Goal: Task Accomplishment & Management: Manage account settings

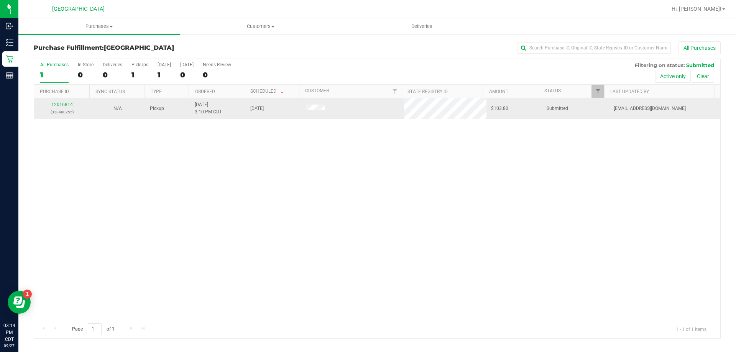
click at [65, 105] on link "12016814" at bounding box center [61, 104] width 21 height 5
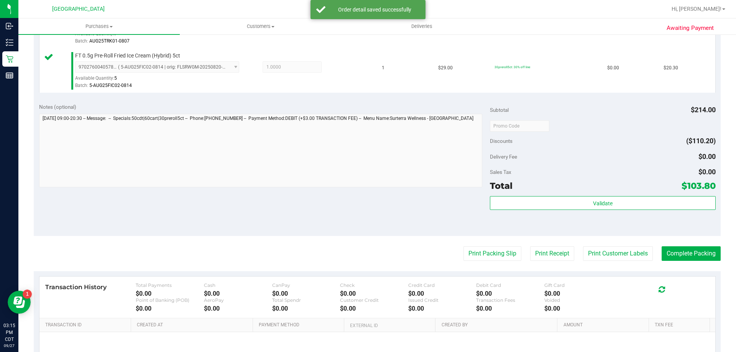
scroll to position [307, 0]
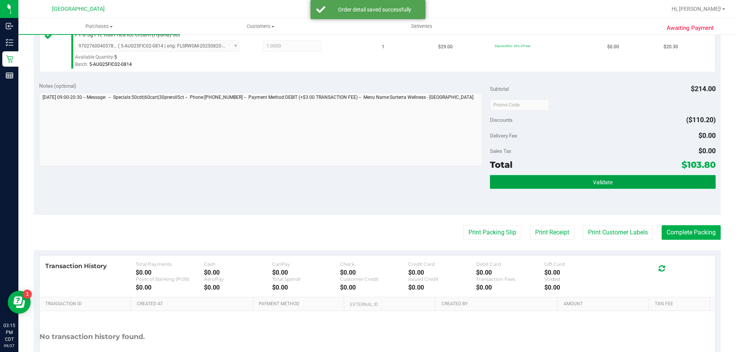
click at [646, 177] on button "Validate" at bounding box center [602, 182] width 225 height 14
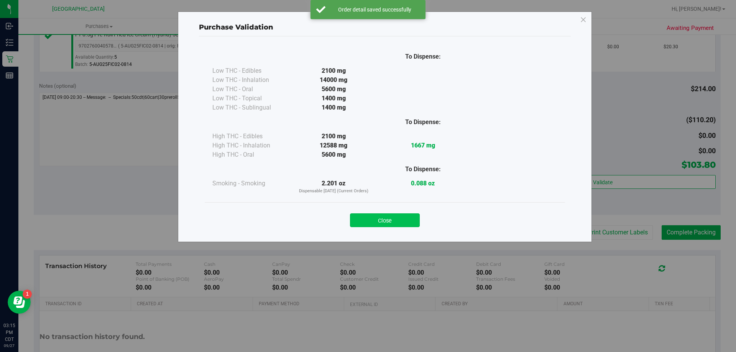
click at [395, 223] on button "Close" at bounding box center [385, 221] width 70 height 14
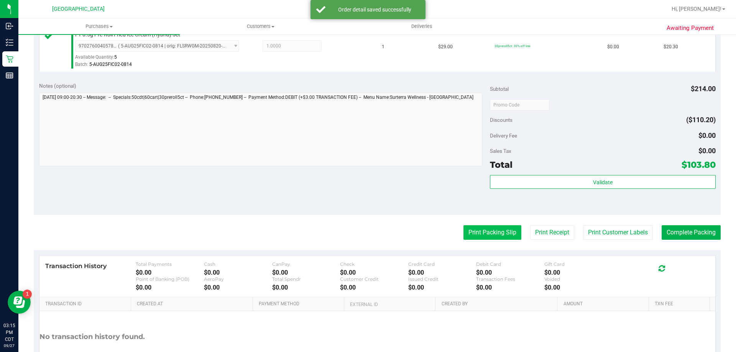
click at [500, 232] on button "Print Packing Slip" at bounding box center [493, 232] width 58 height 15
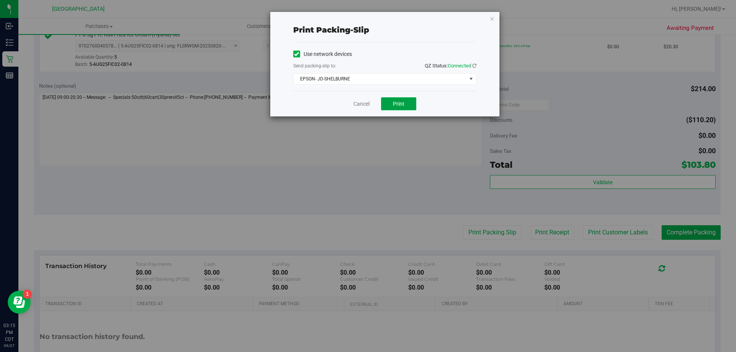
click at [395, 103] on span "Print" at bounding box center [399, 104] width 12 height 6
click at [367, 100] on link "Cancel" at bounding box center [362, 104] width 16 height 8
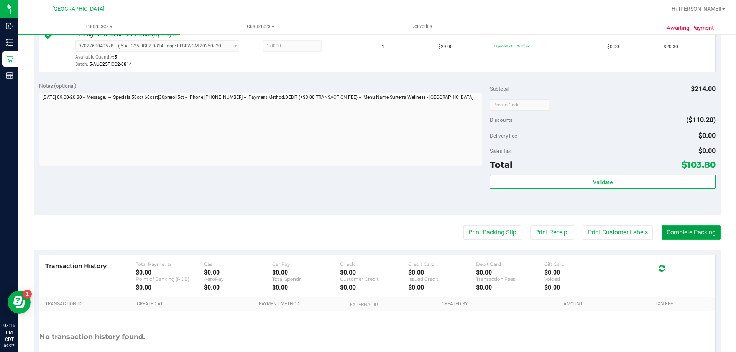
click at [686, 231] on button "Complete Packing" at bounding box center [691, 232] width 59 height 15
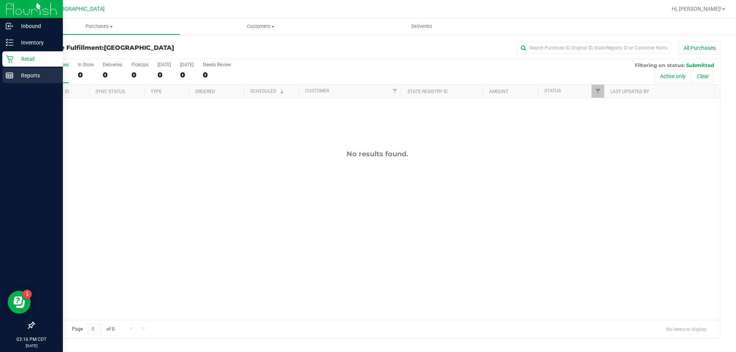
click at [9, 73] on icon at bounding box center [10, 76] width 8 height 8
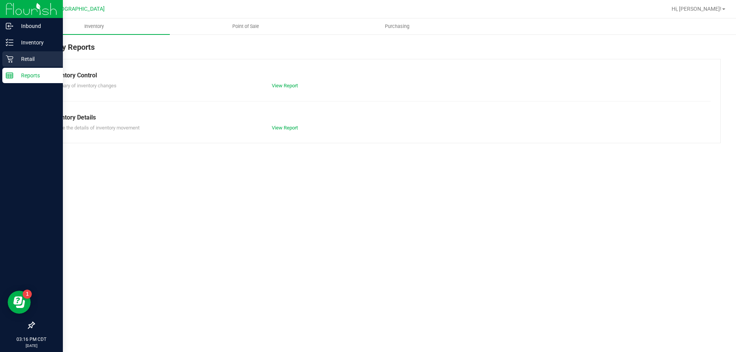
click at [29, 55] on p "Retail" at bounding box center [36, 58] width 46 height 9
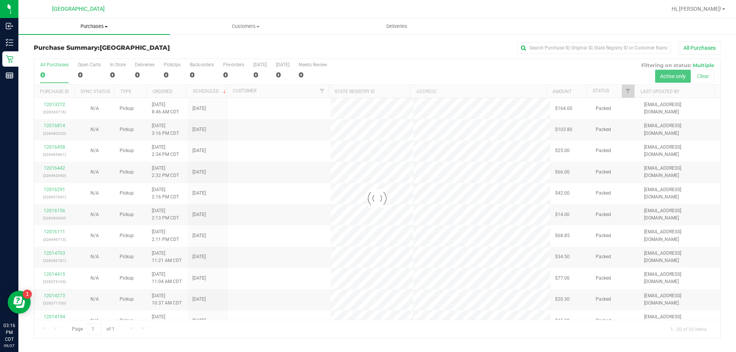
click at [84, 23] on uib-tab-heading "Purchases Summary of purchases Fulfillment All purchases" at bounding box center [93, 26] width 151 height 16
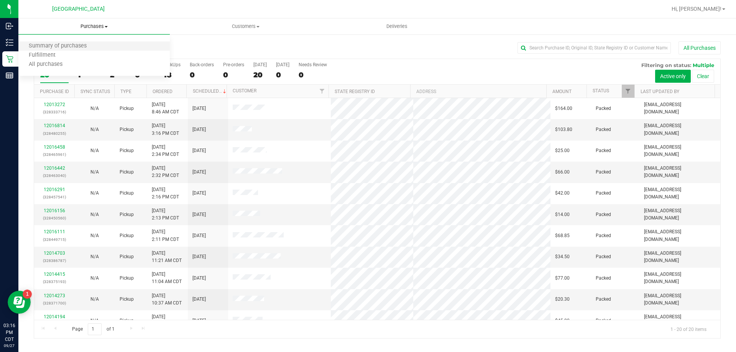
click at [62, 42] on li "Summary of purchases" at bounding box center [93, 46] width 151 height 9
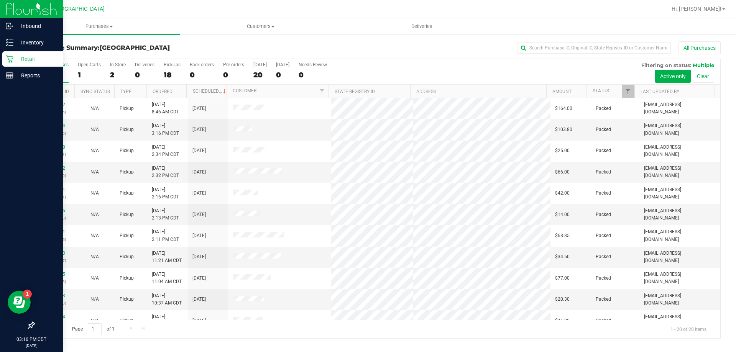
click at [23, 61] on p "Retail" at bounding box center [36, 58] width 46 height 9
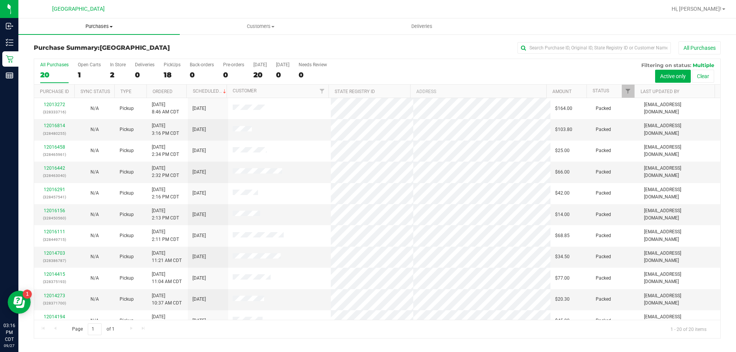
click at [83, 29] on span "Purchases" at bounding box center [98, 26] width 161 height 7
click at [61, 67] on span "All purchases" at bounding box center [45, 64] width 54 height 7
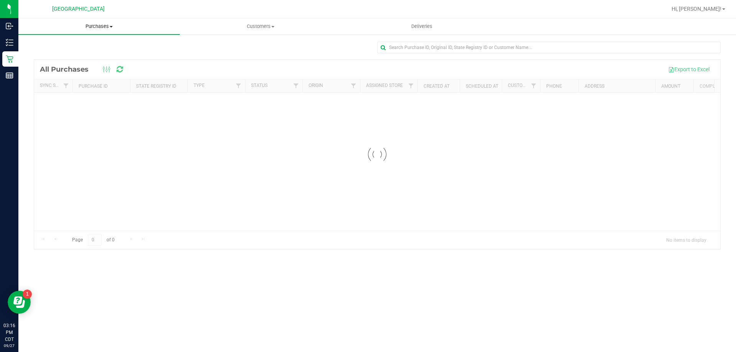
click at [105, 28] on span "Purchases" at bounding box center [98, 26] width 161 height 7
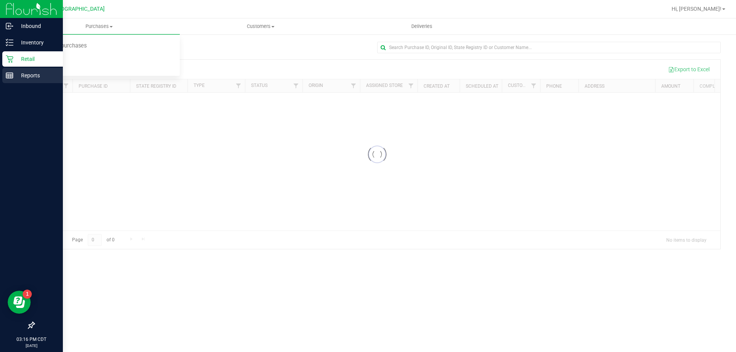
click at [10, 71] on div "Reports" at bounding box center [32, 75] width 61 height 15
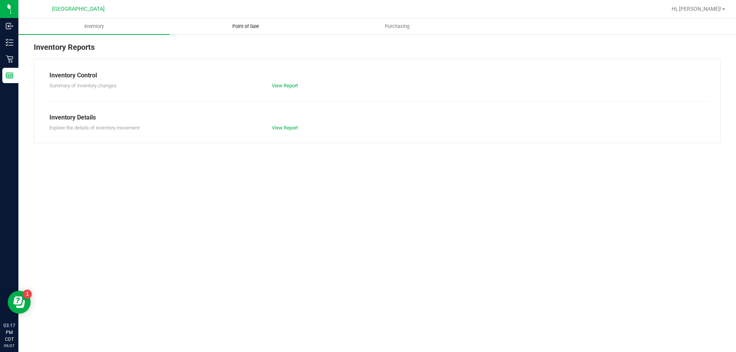
click at [243, 26] on span "Point of Sale" at bounding box center [246, 26] width 48 height 7
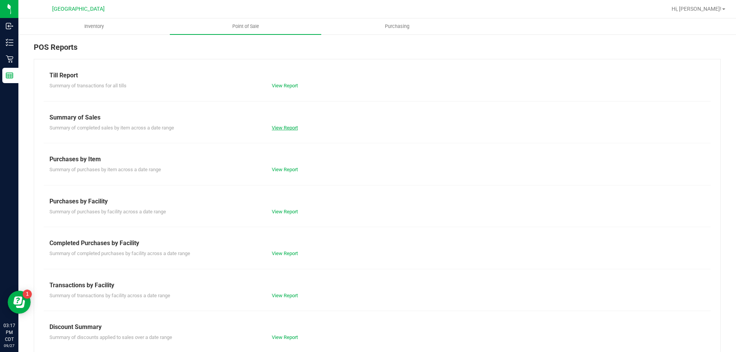
click at [296, 127] on link "View Report" at bounding box center [285, 128] width 26 height 6
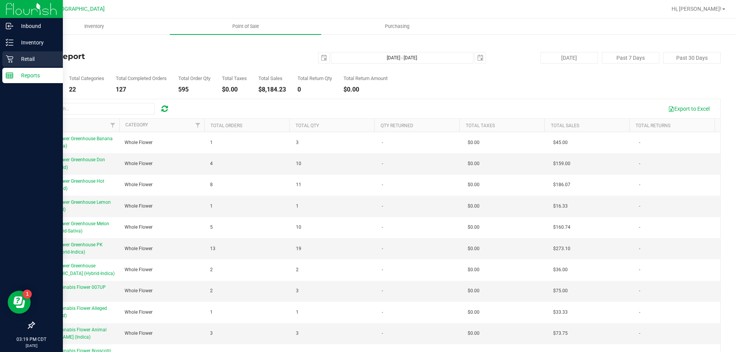
click at [12, 59] on icon at bounding box center [10, 59] width 8 height 8
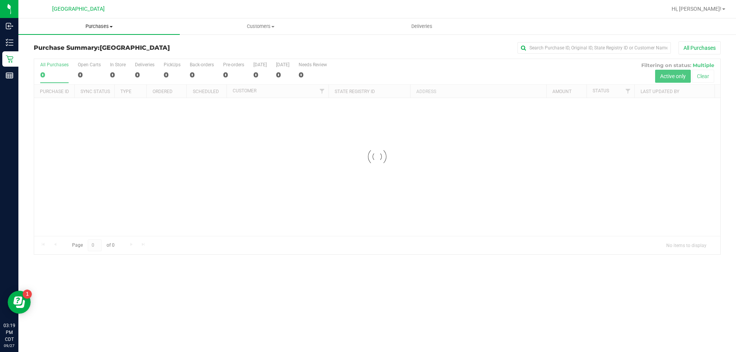
click at [95, 28] on span "Purchases" at bounding box center [98, 26] width 161 height 7
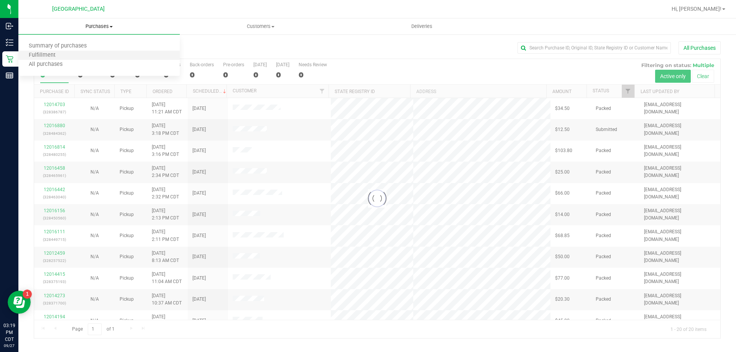
click at [66, 54] on li "Fulfillment" at bounding box center [98, 55] width 161 height 9
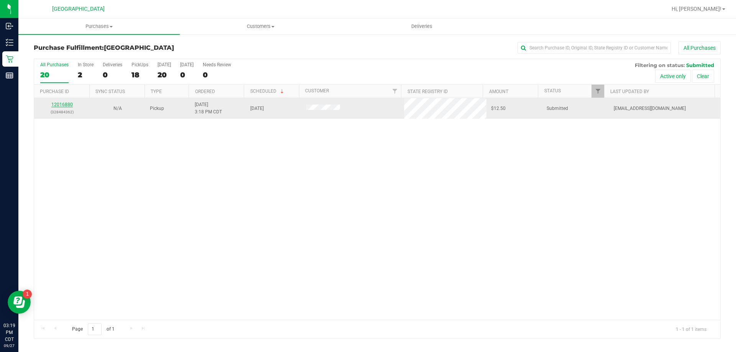
click at [61, 104] on link "12016880" at bounding box center [61, 104] width 21 height 5
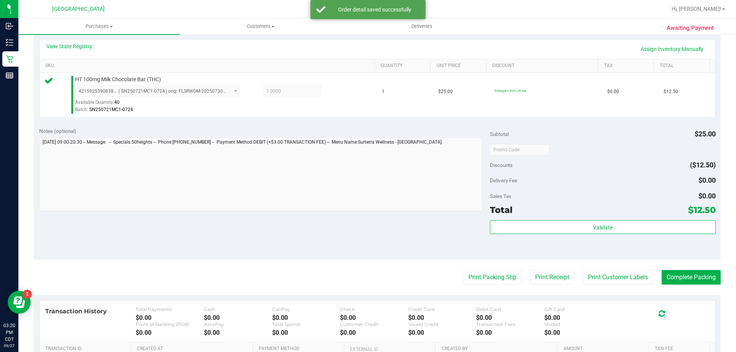
scroll to position [192, 0]
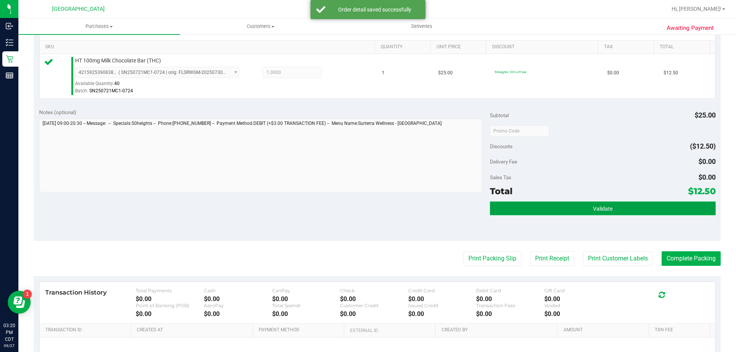
click at [592, 204] on button "Validate" at bounding box center [602, 209] width 225 height 14
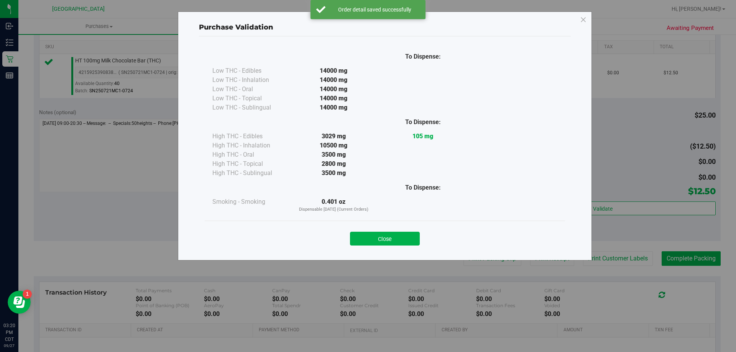
click at [403, 238] on button "Close" at bounding box center [385, 239] width 70 height 14
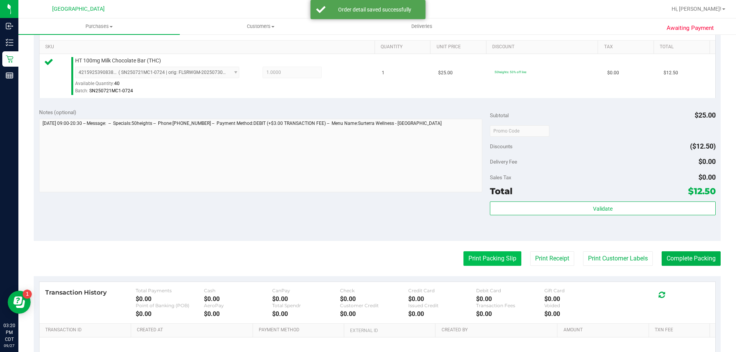
click at [497, 258] on button "Print Packing Slip" at bounding box center [493, 259] width 58 height 15
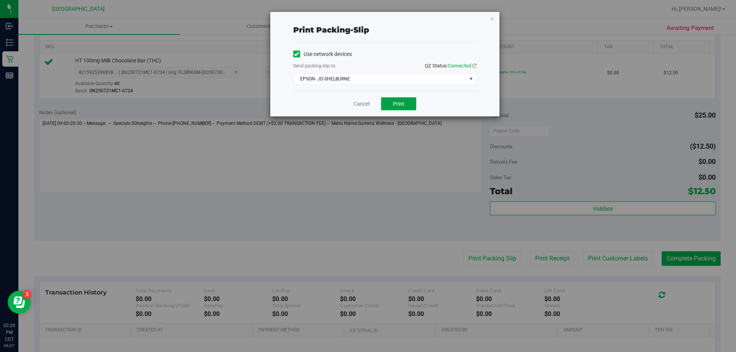
click at [392, 107] on button "Print" at bounding box center [398, 103] width 35 height 13
click at [358, 105] on link "Cancel" at bounding box center [362, 104] width 16 height 8
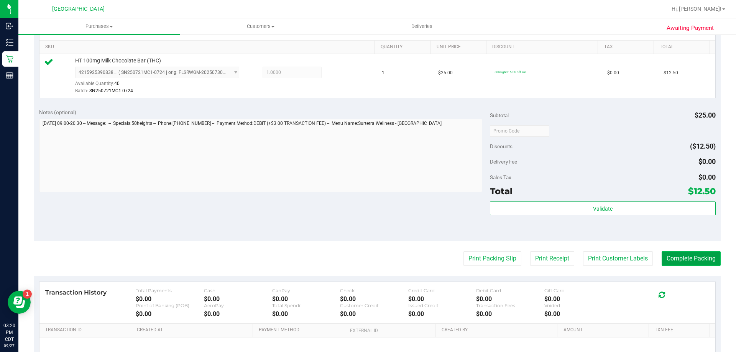
click at [694, 262] on button "Complete Packing" at bounding box center [691, 259] width 59 height 15
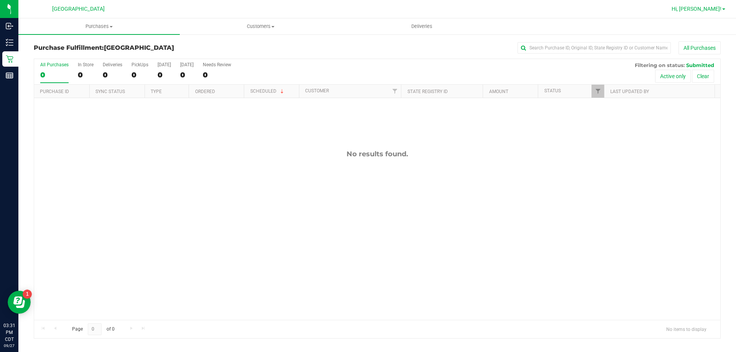
click at [701, 10] on span "Hi, [PERSON_NAME]!" at bounding box center [697, 9] width 50 height 6
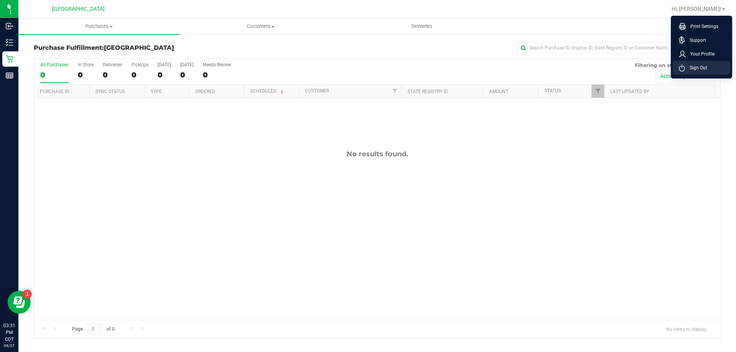
click at [698, 68] on span "Sign Out" at bounding box center [696, 68] width 22 height 8
